Goal: Find specific page/section: Find specific page/section

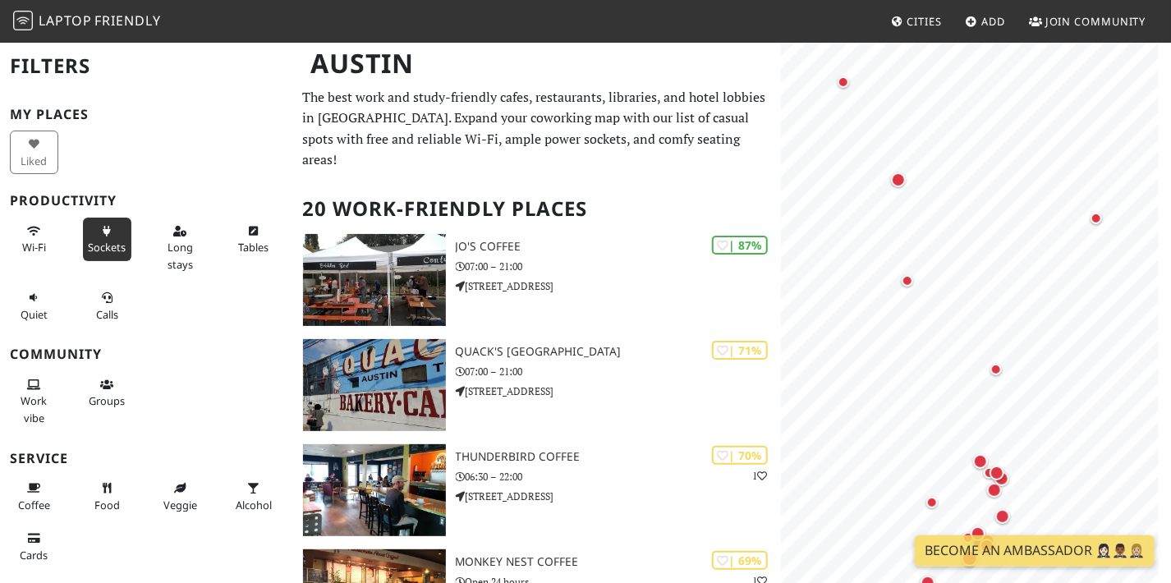
click at [96, 237] on button "Sockets" at bounding box center [107, 240] width 48 height 44
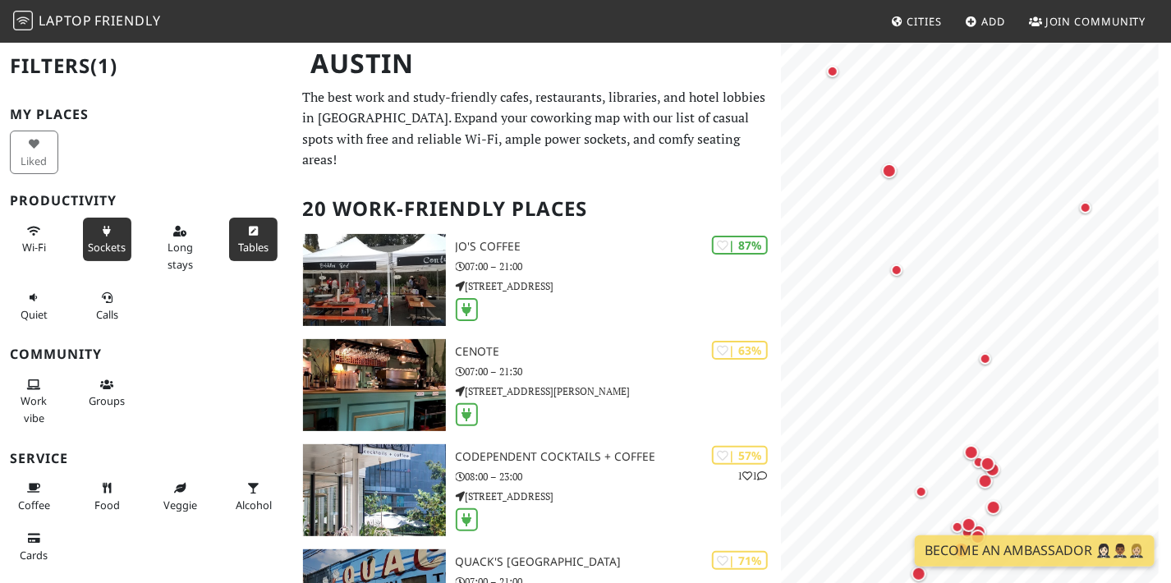
click at [251, 251] on span "Tables" at bounding box center [253, 247] width 30 height 15
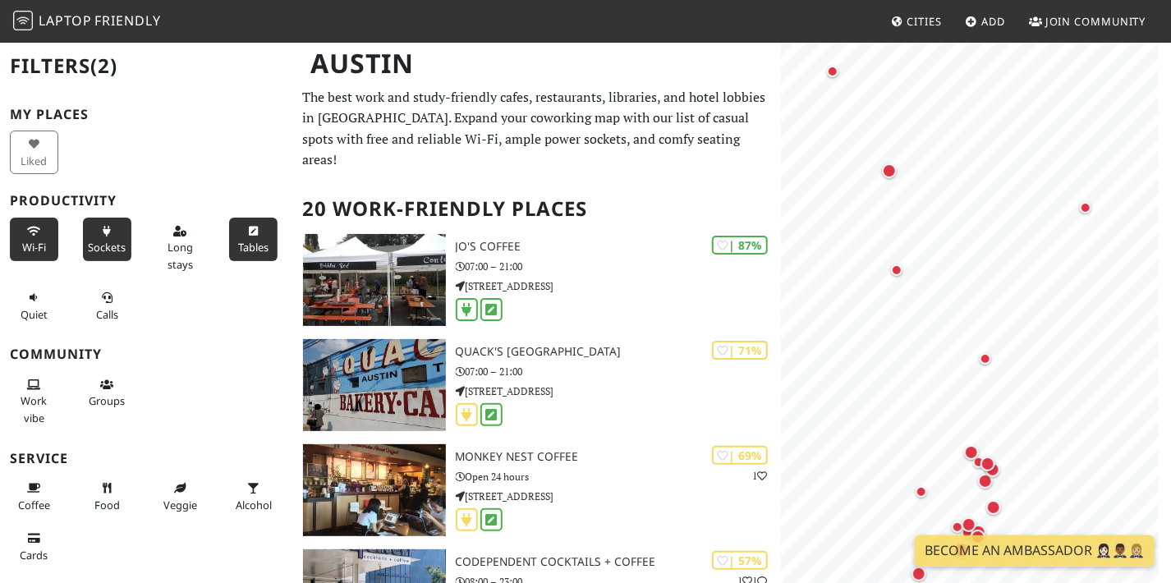
click at [35, 240] on span "Wi-Fi" at bounding box center [34, 247] width 24 height 15
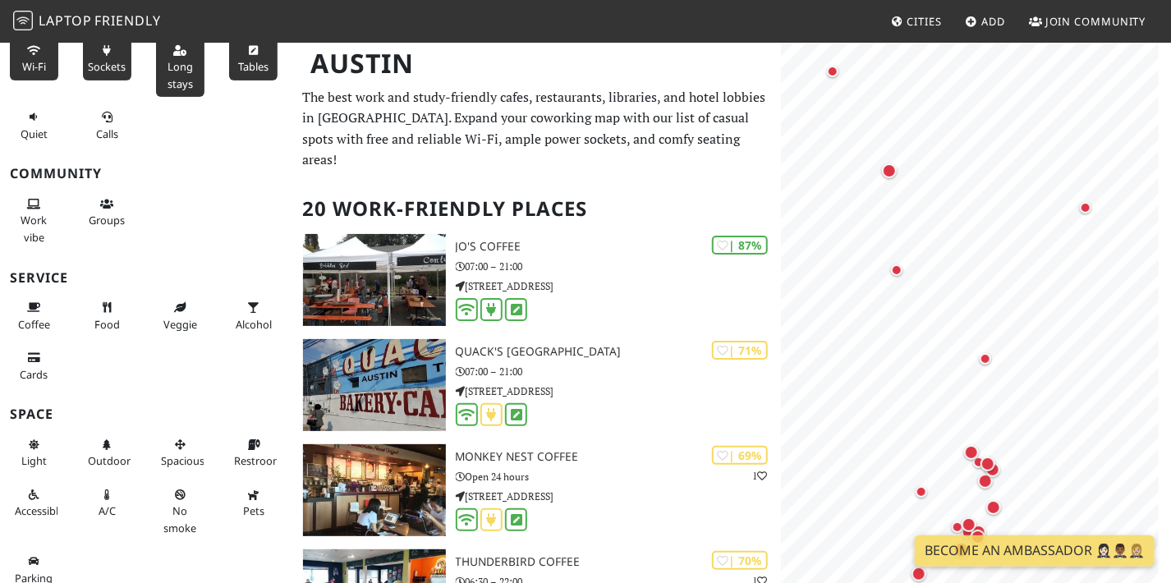
scroll to position [189, 0]
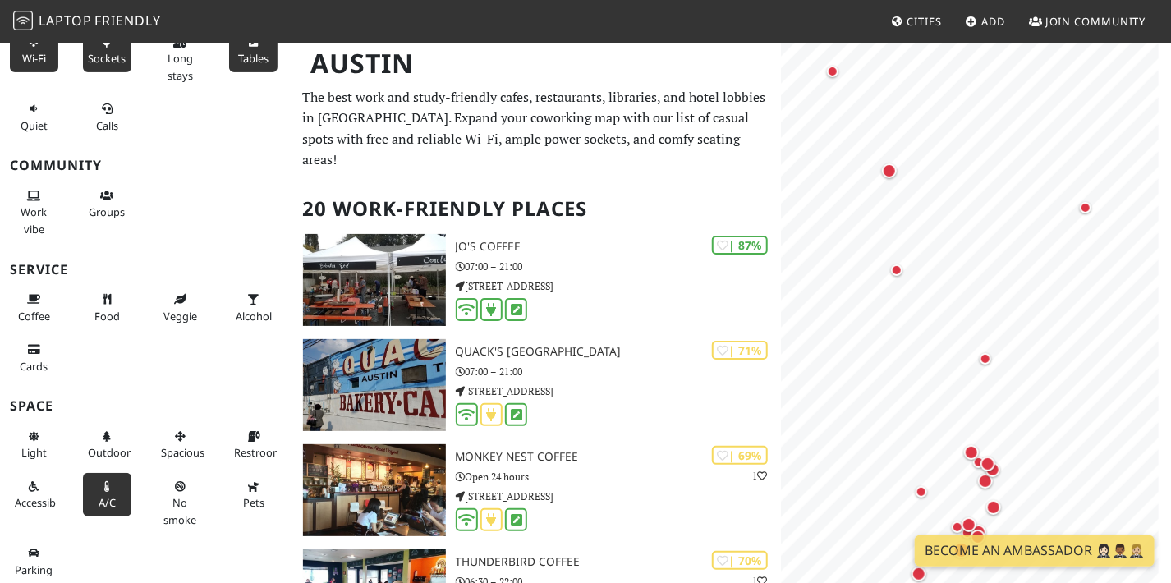
click at [98, 491] on button "A/C" at bounding box center [107, 495] width 48 height 44
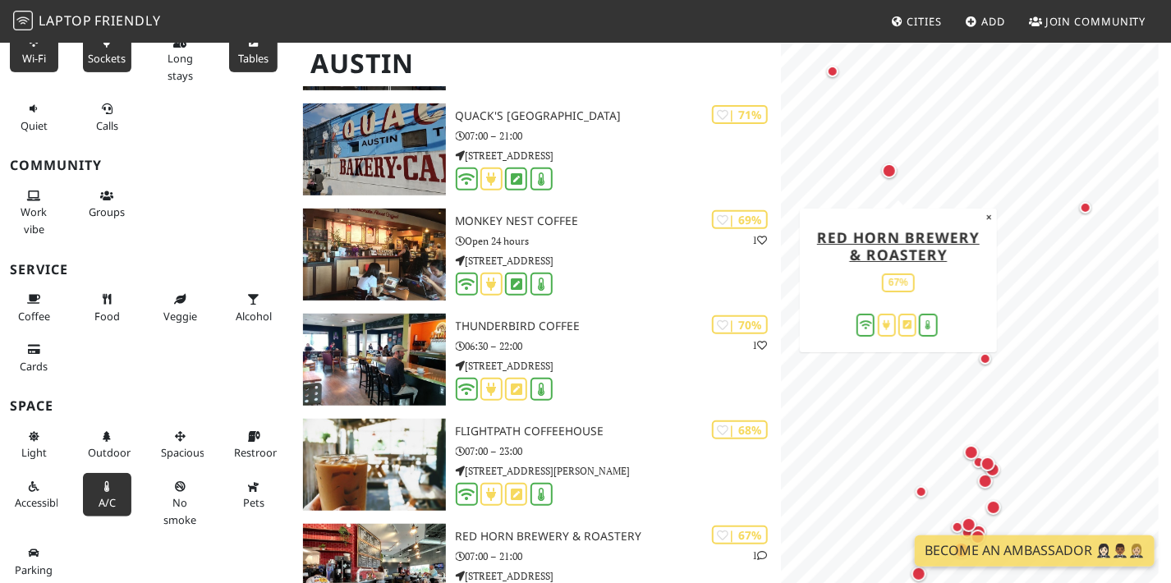
scroll to position [0, 0]
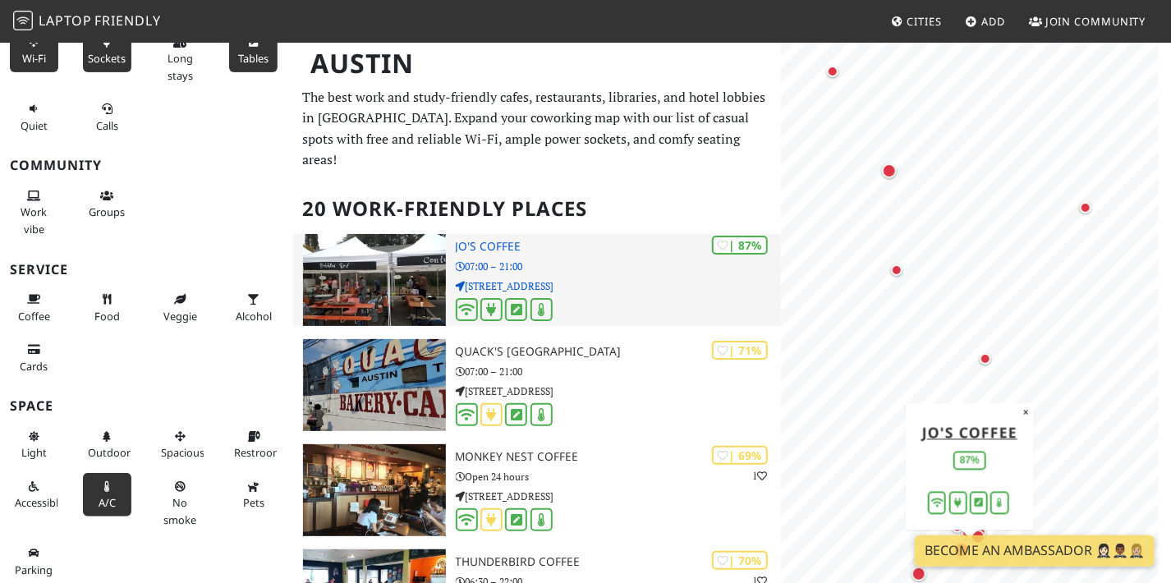
click at [523, 265] on div "| 87% Jo's Coffee 07:00 – 21:00 1300 S Congress Ave" at bounding box center [618, 280] width 325 height 92
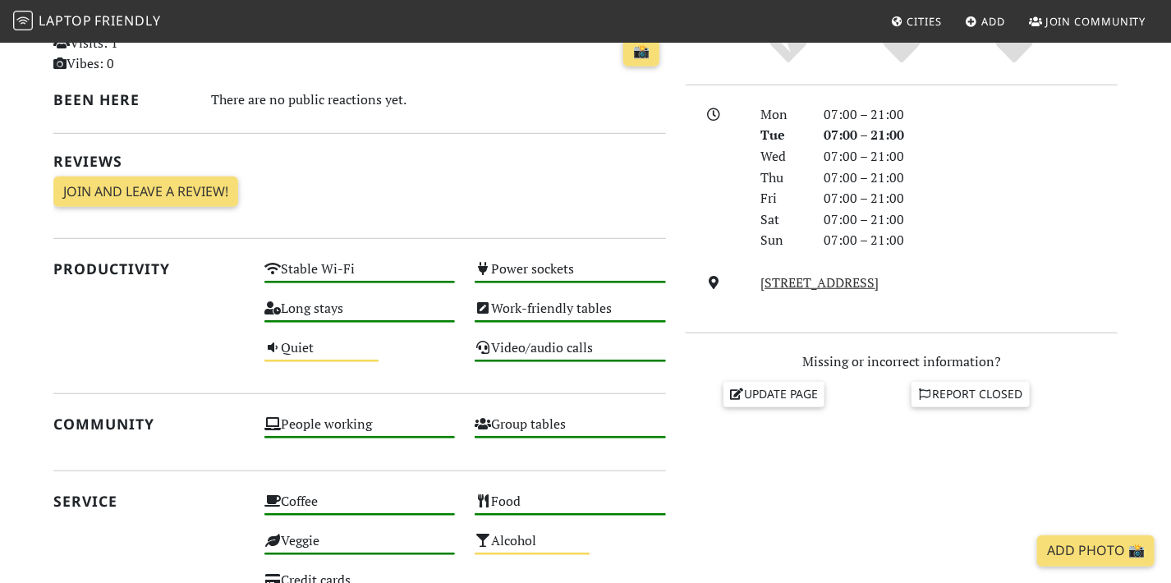
scroll to position [424, 0]
